Goal: Find specific page/section: Find specific page/section

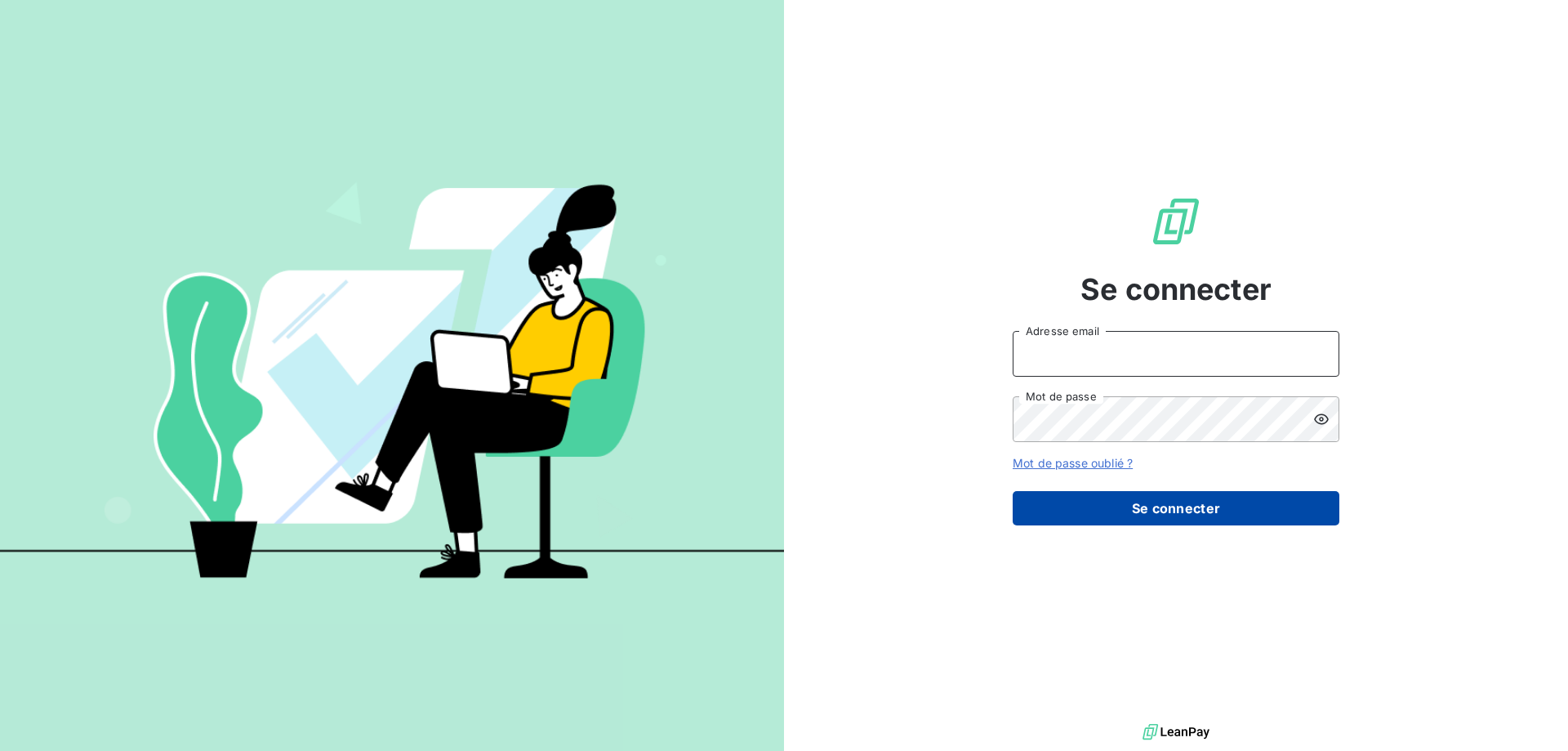
type input "[EMAIL_ADDRESS][PERSON_NAME][DOMAIN_NAME]"
click at [1186, 511] on button "Se connecter" at bounding box center [1176, 507] width 327 height 34
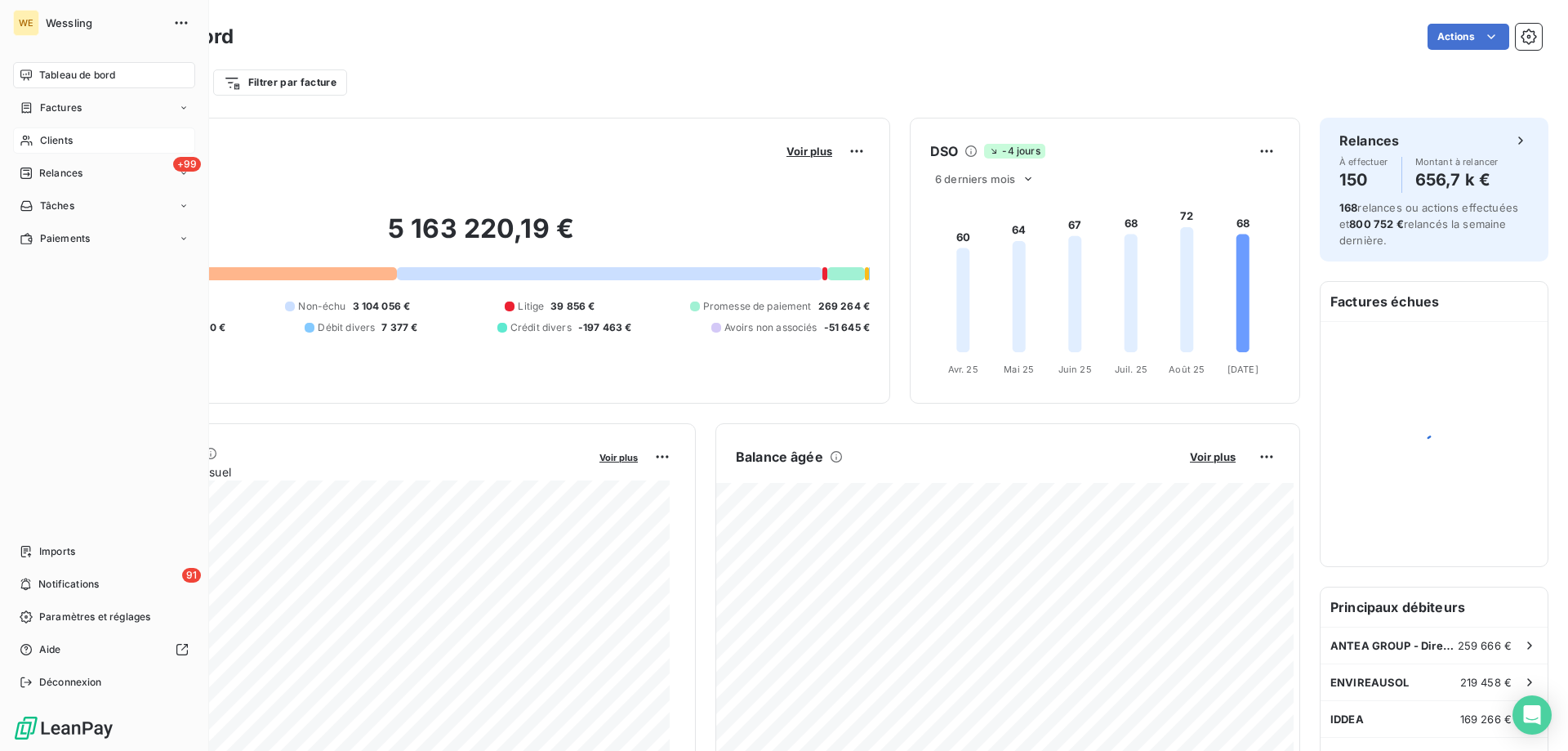
click at [50, 137] on span "Clients" at bounding box center [55, 140] width 32 height 15
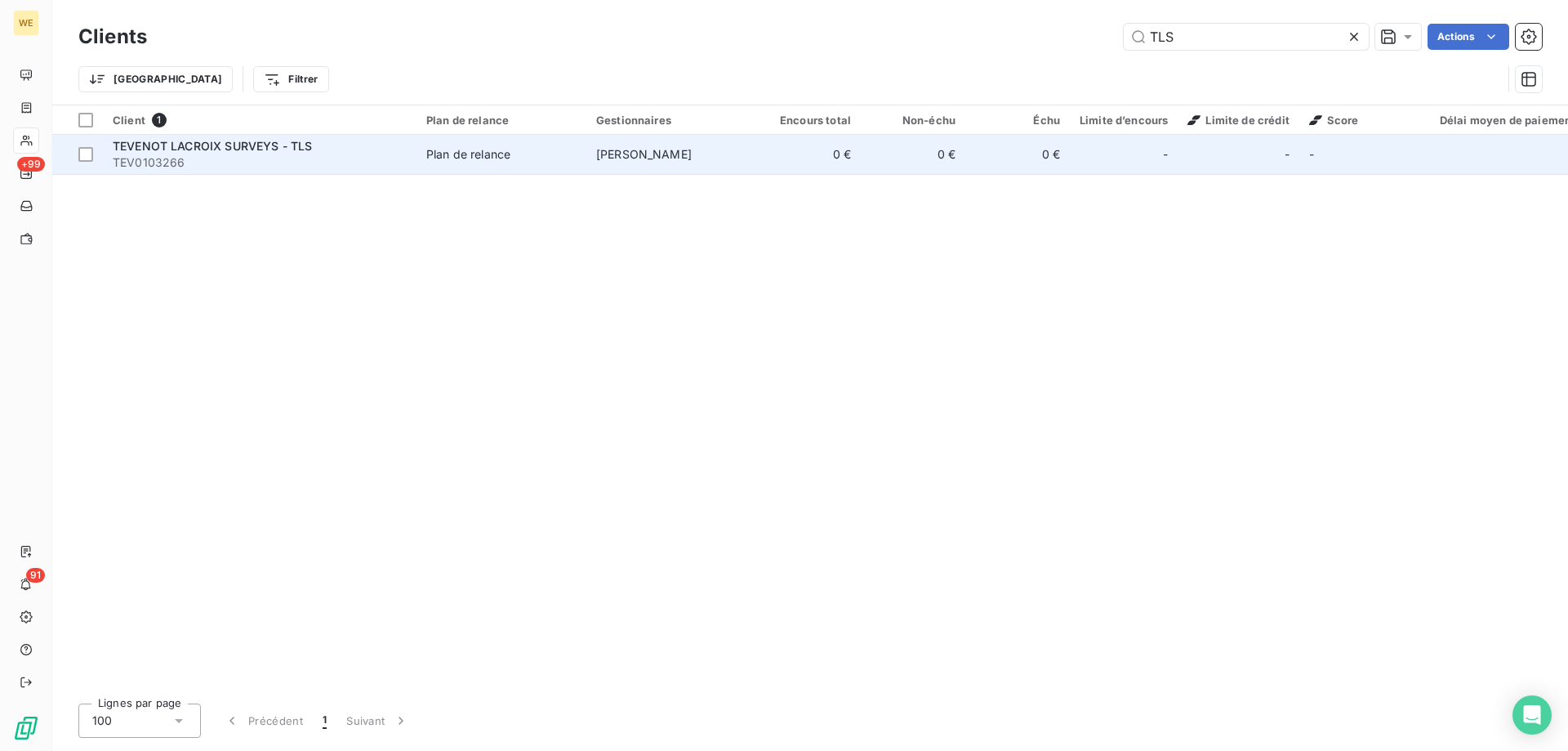
type input "TLS"
click at [247, 150] on span "TEVENOT LACROIX SURVEYS - TLS" at bounding box center [212, 145] width 199 height 14
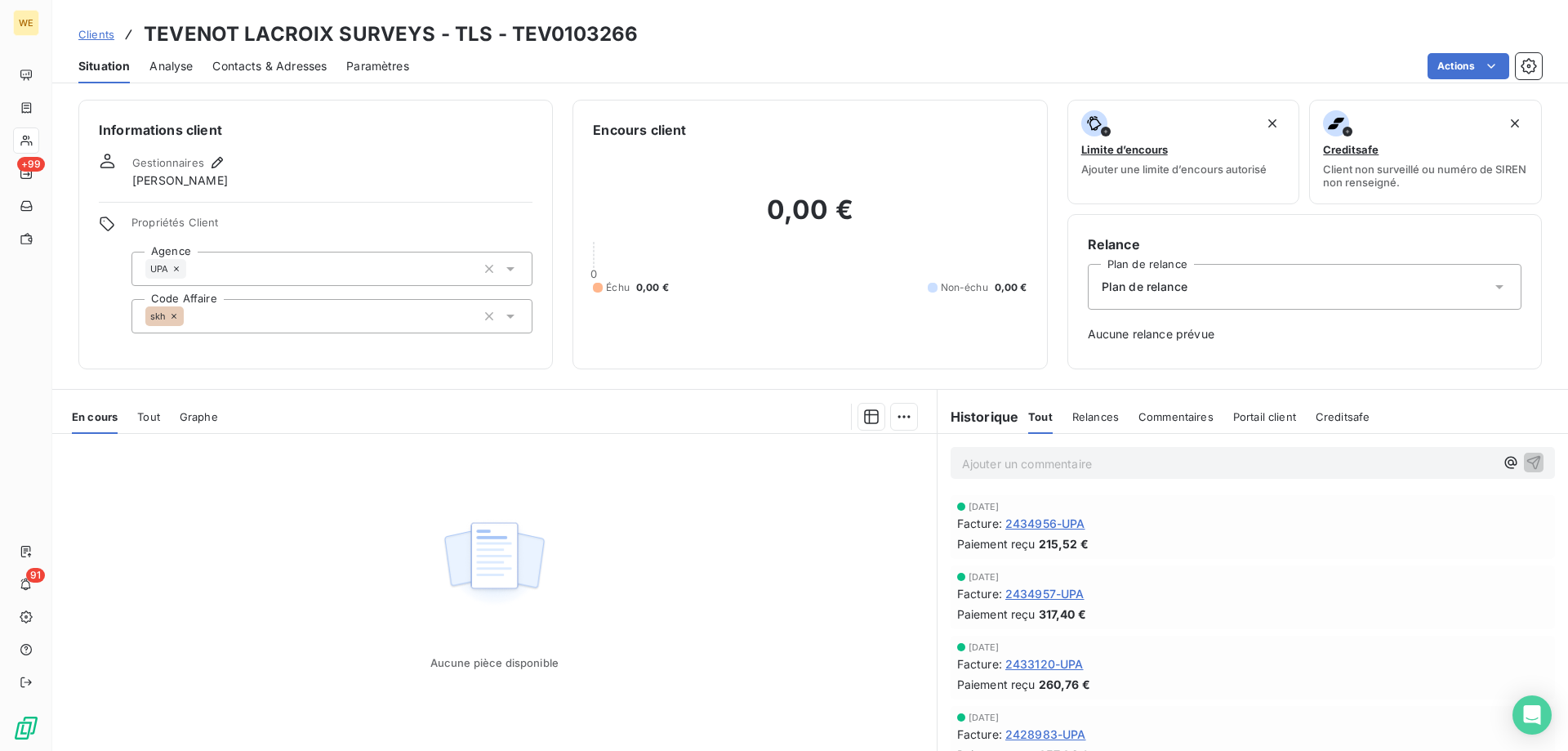
click at [96, 40] on span "Clients" at bounding box center [96, 34] width 36 height 13
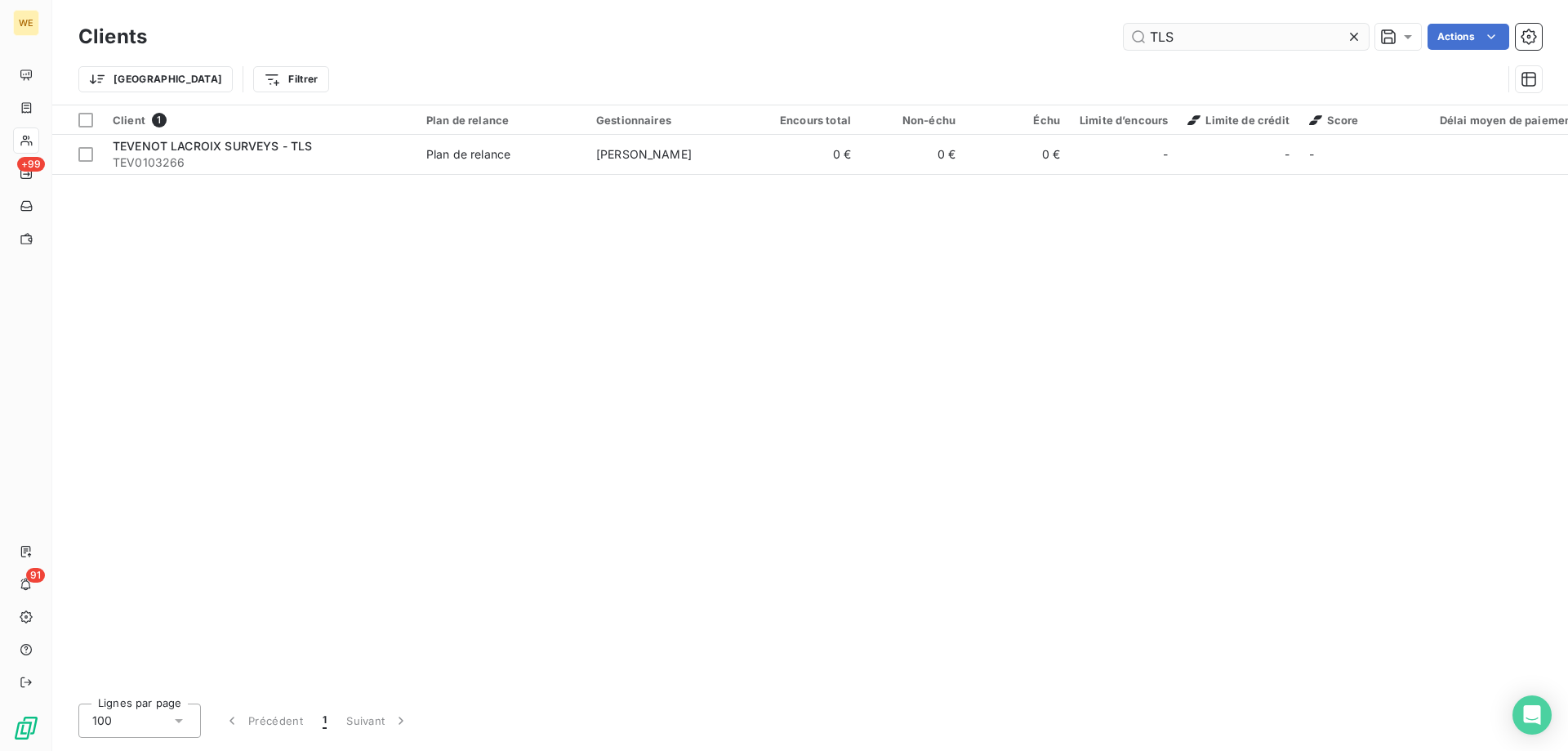
click at [1185, 38] on input "TLS" at bounding box center [1246, 37] width 245 height 26
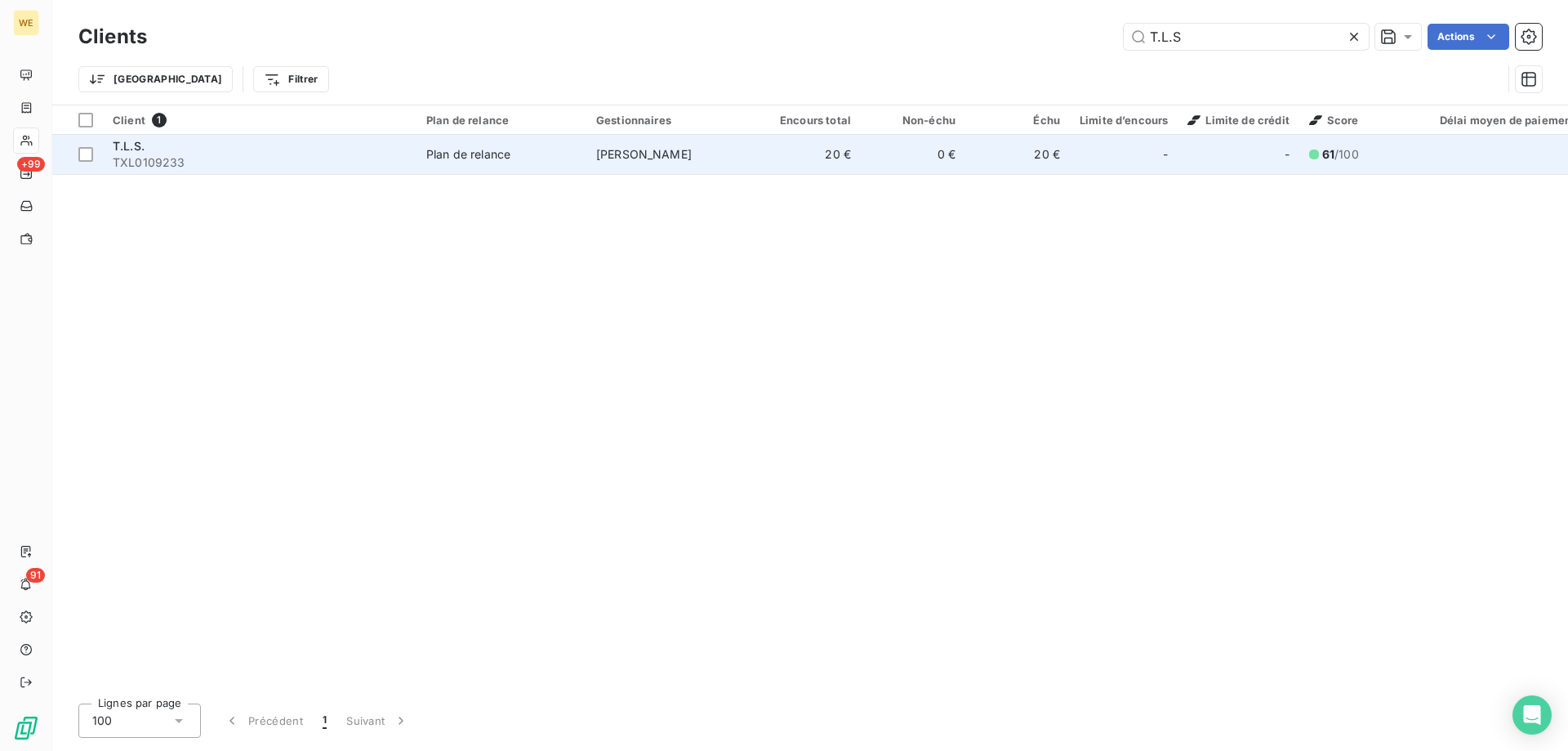
type input "T.L.S"
click at [152, 160] on span "TXL0109233" at bounding box center [259, 162] width 294 height 17
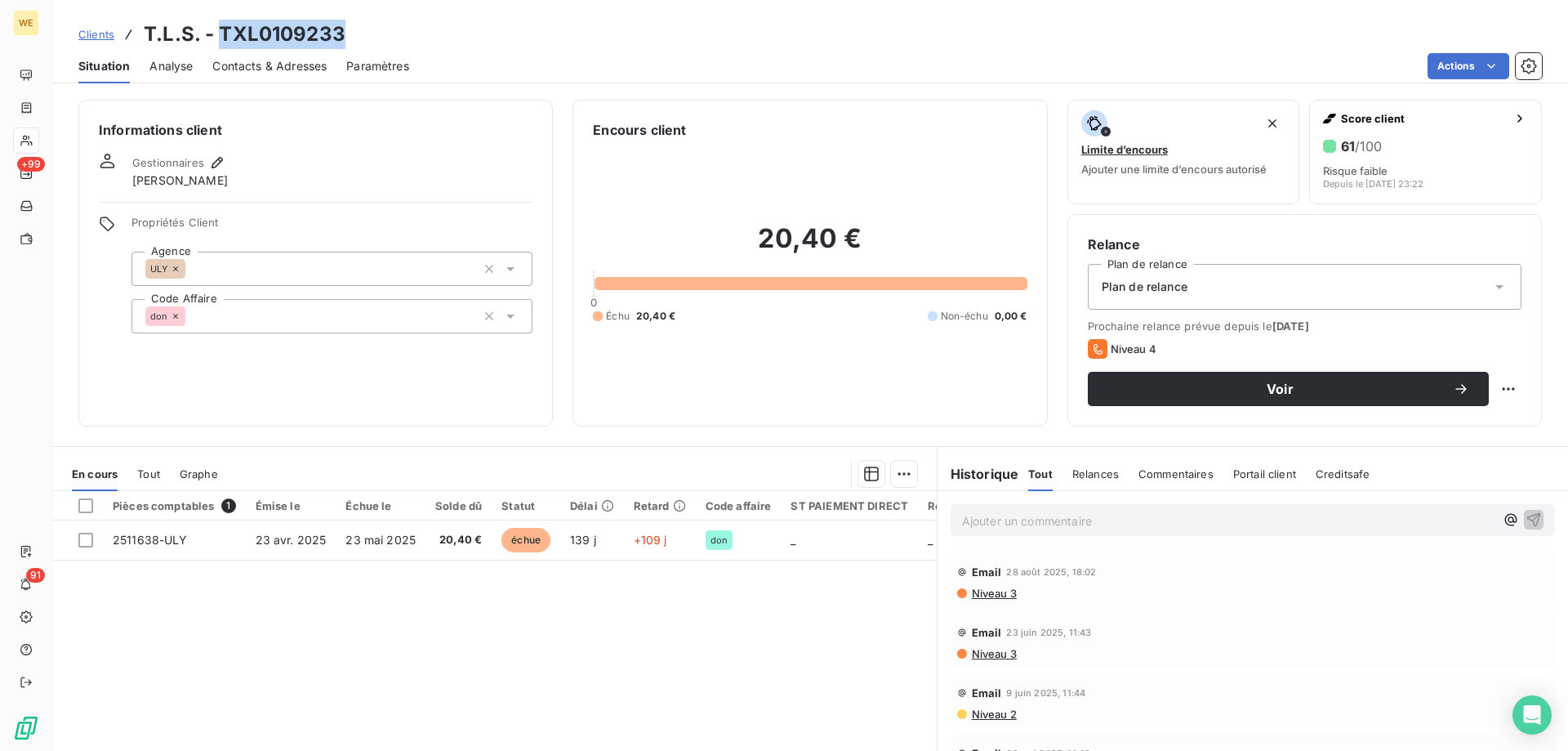
drag, startPoint x: 220, startPoint y: 32, endPoint x: 352, endPoint y: 36, distance: 132.1
click at [352, 36] on div "Clients T.L.S. - TXL0109233" at bounding box center [810, 34] width 1515 height 30
copy h3 "TXL0109233"
